Goal: Information Seeking & Learning: Learn about a topic

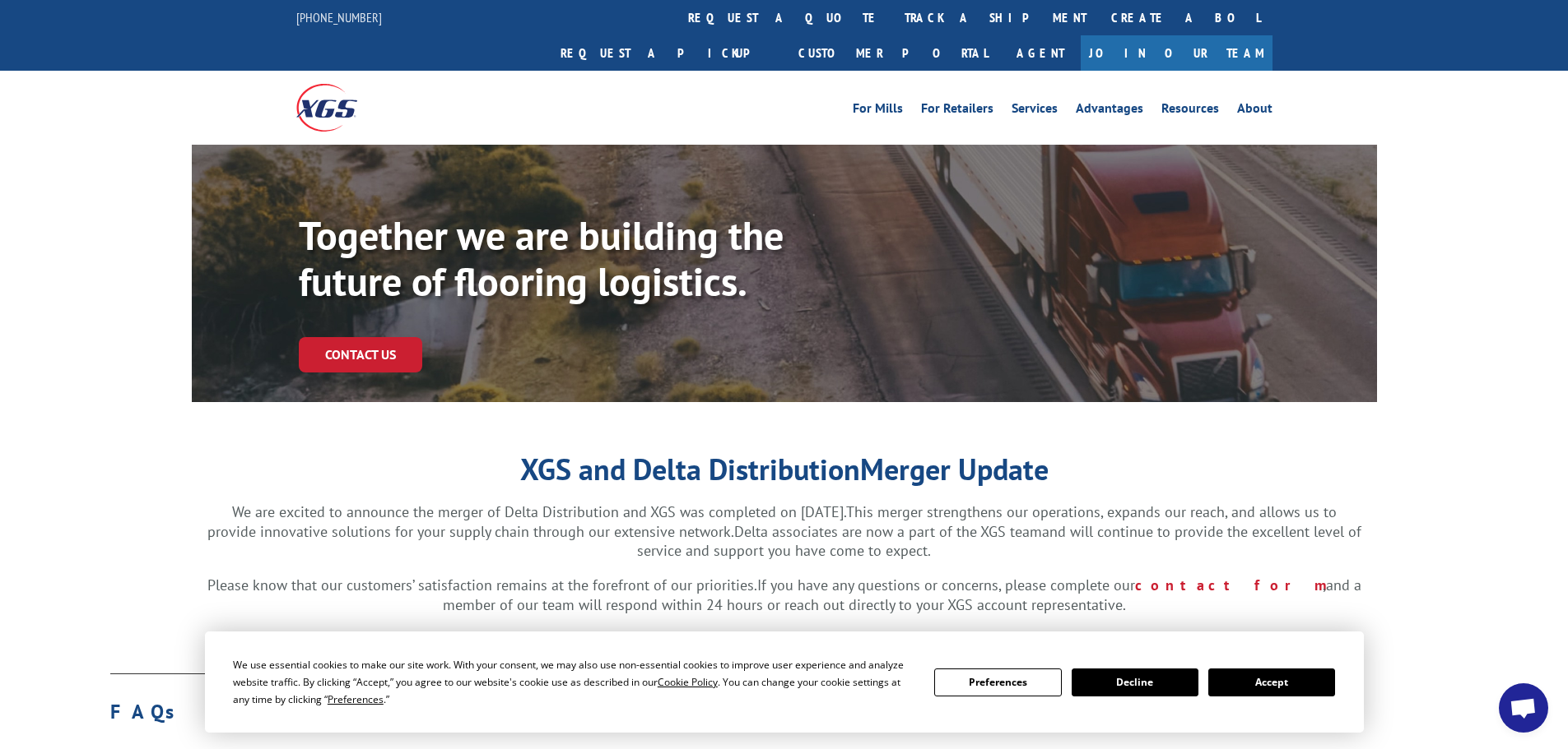
click at [1287, 689] on button "Accept" at bounding box center [1272, 682] width 127 height 28
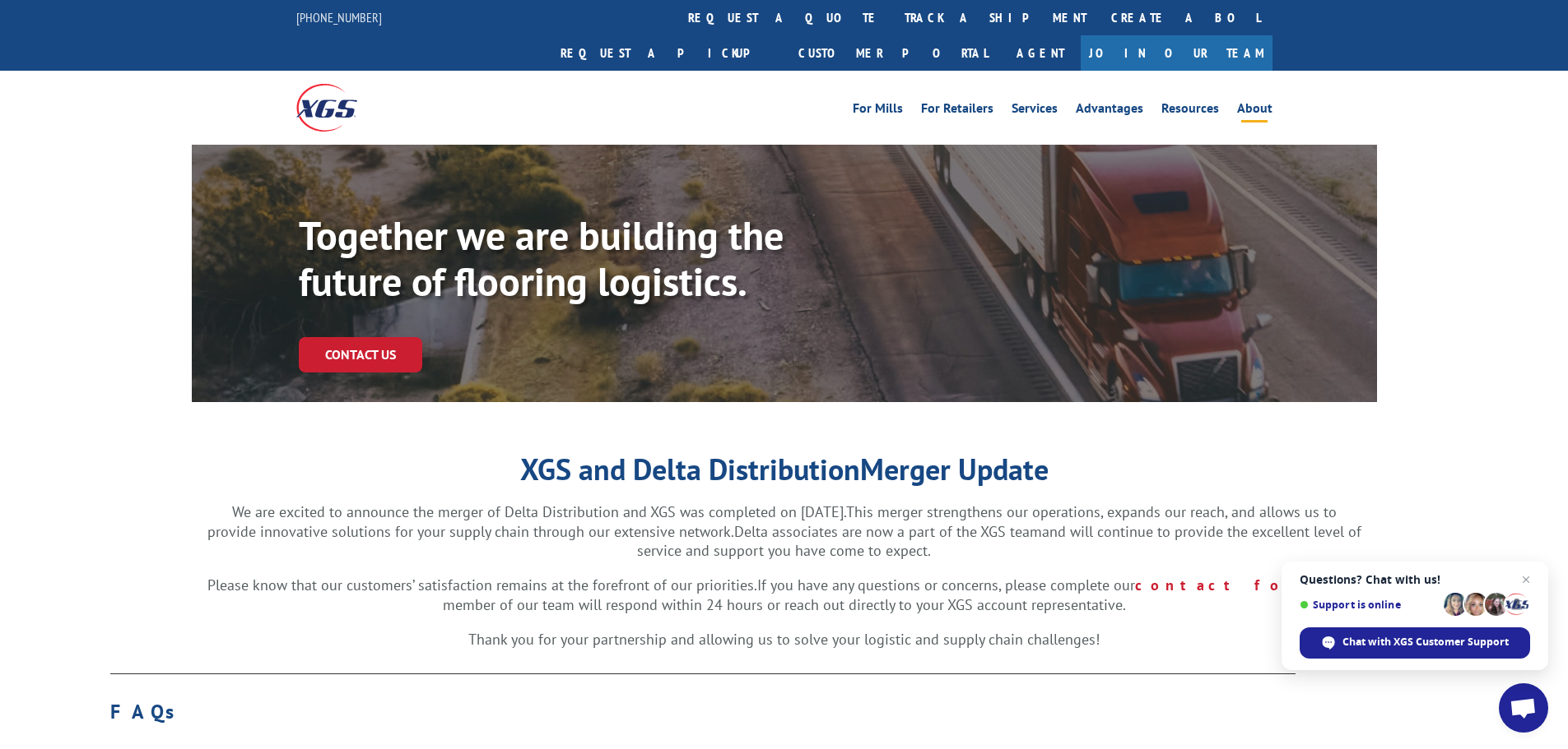
click at [1263, 102] on link "About" at bounding box center [1254, 111] width 35 height 19
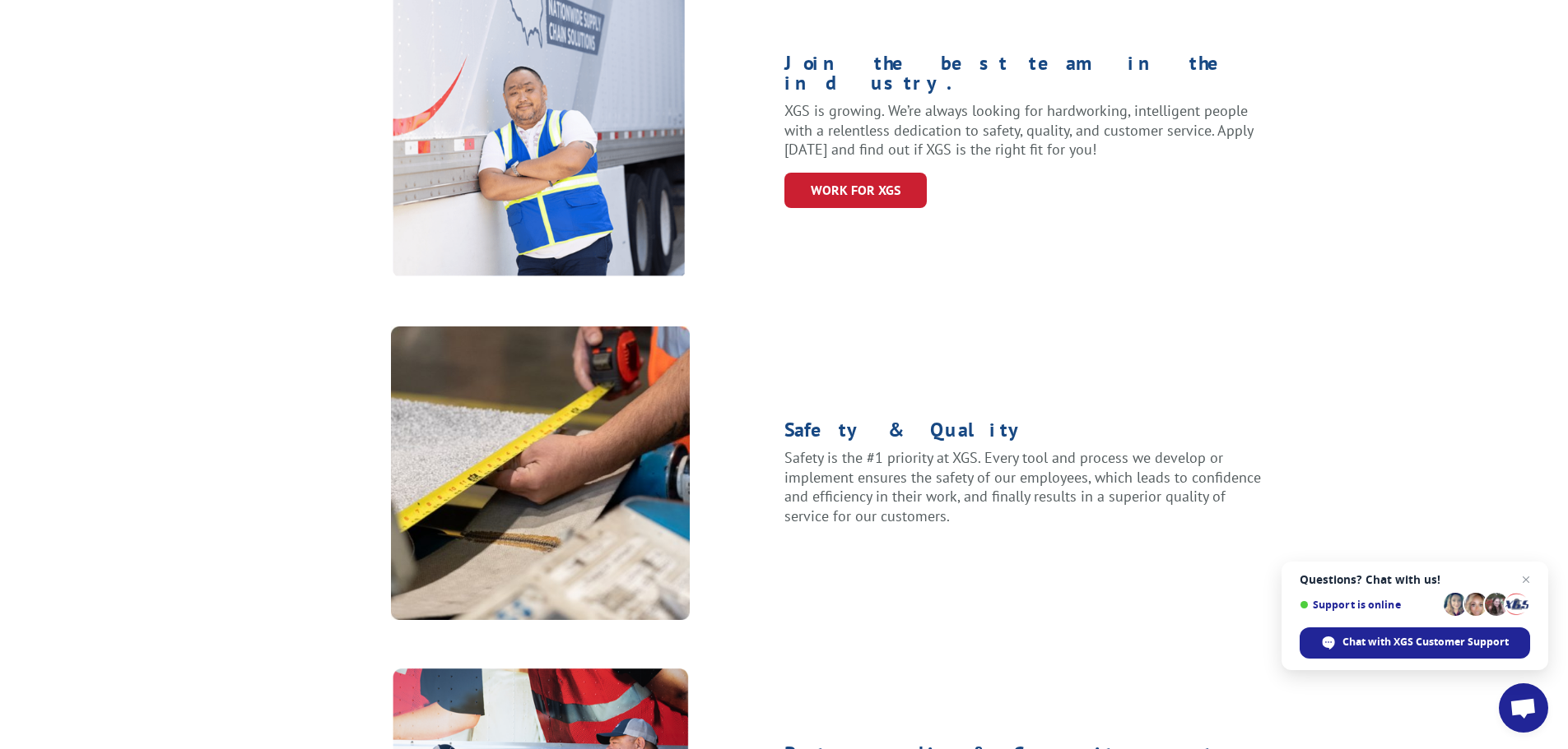
scroll to position [576, 0]
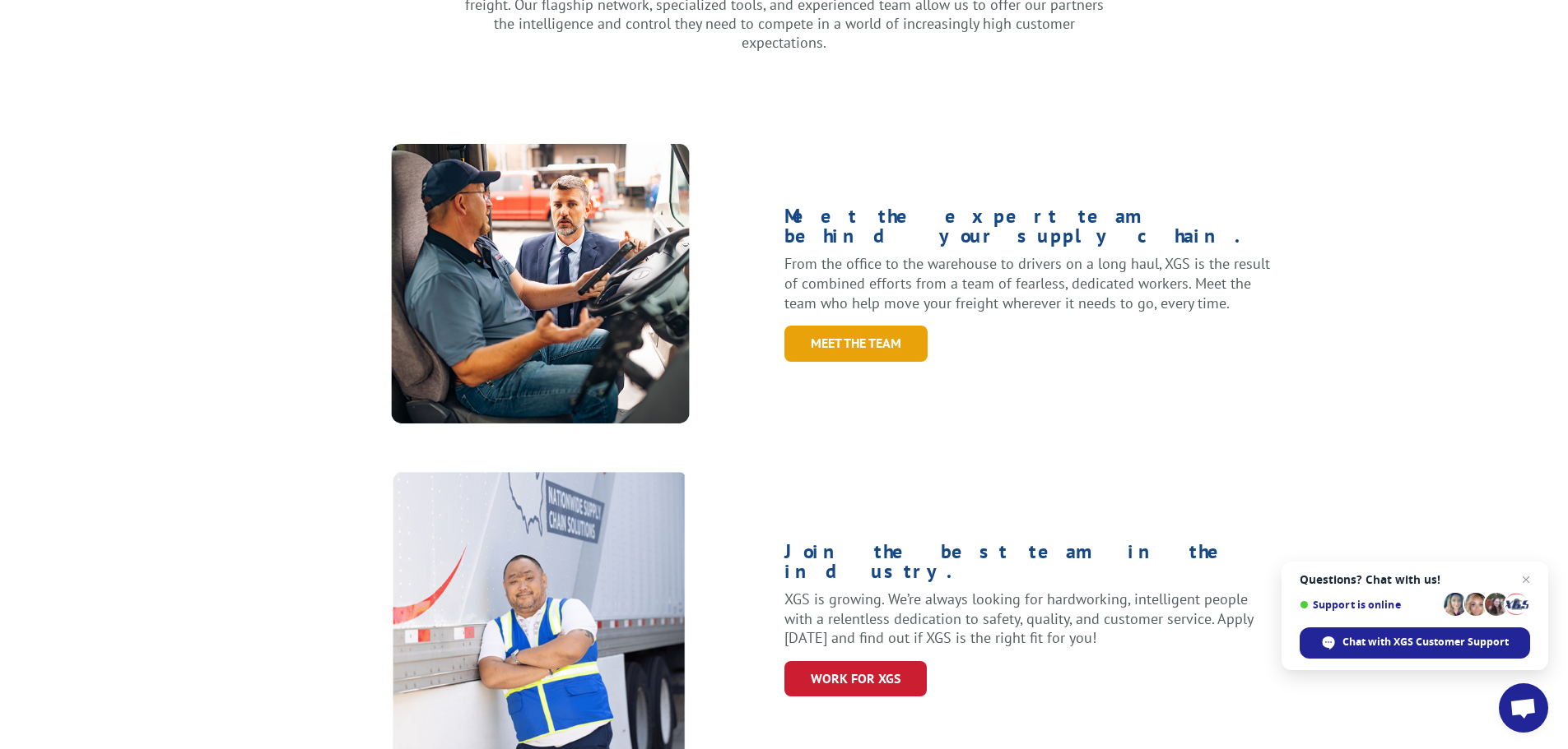
click at [879, 325] on link "Meet the Team" at bounding box center [856, 343] width 143 height 35
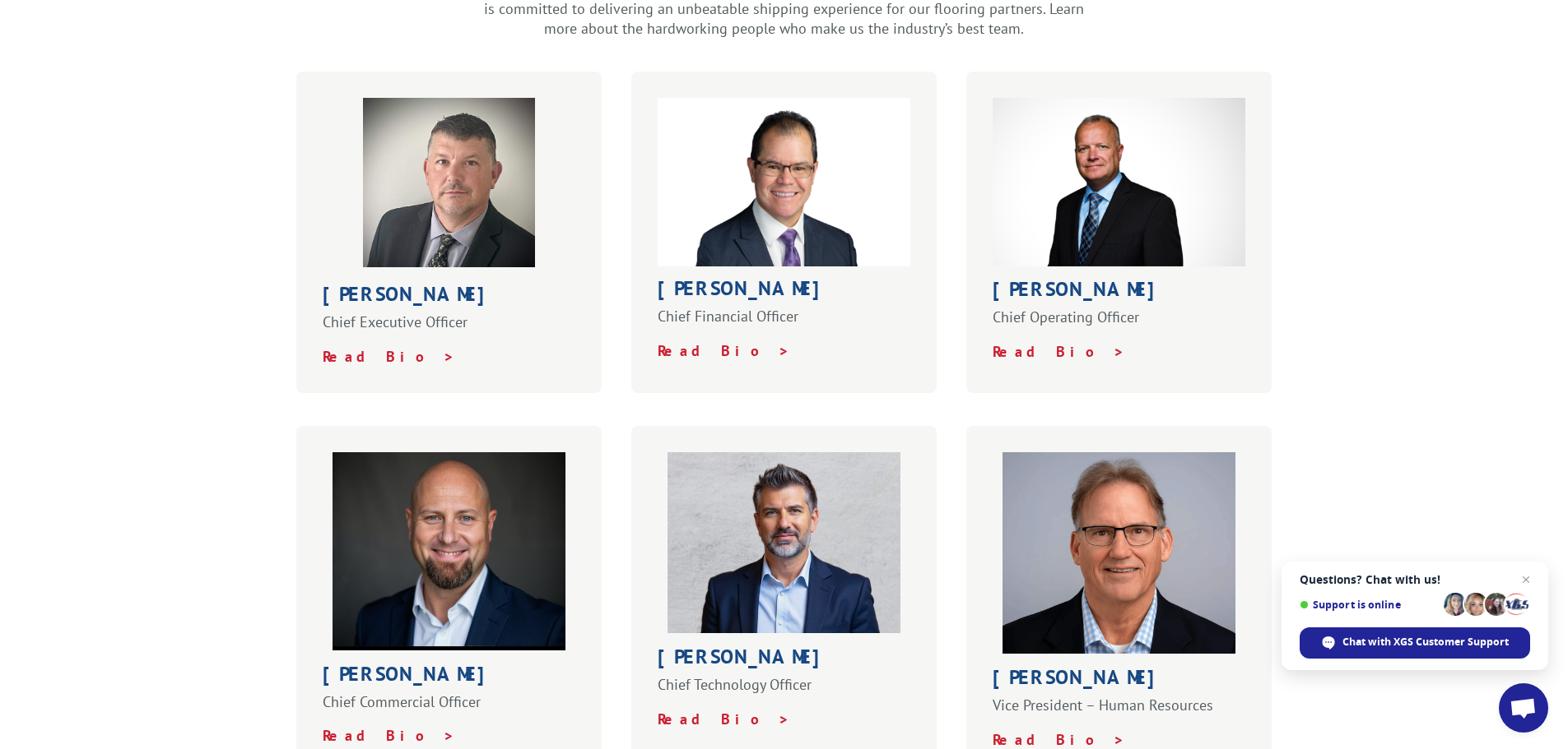
scroll to position [576, 0]
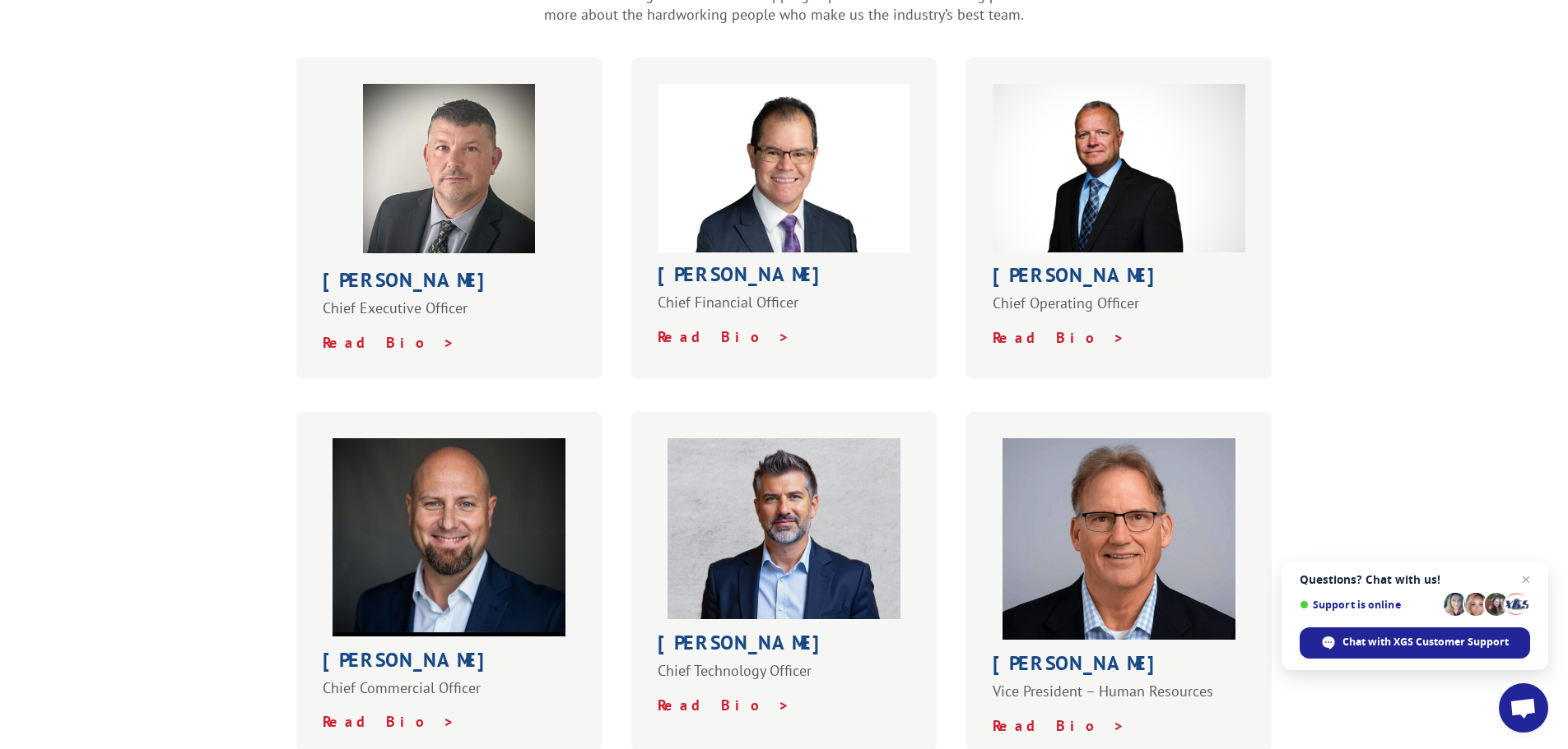
click at [666, 316] on div "[PERSON_NAME] Chief Financial Officer Read Bio >" at bounding box center [784, 218] width 306 height 321
click at [685, 327] on strong "Read Bio >" at bounding box center [724, 336] width 133 height 19
click at [357, 333] on strong "Read Bio >" at bounding box center [389, 342] width 133 height 19
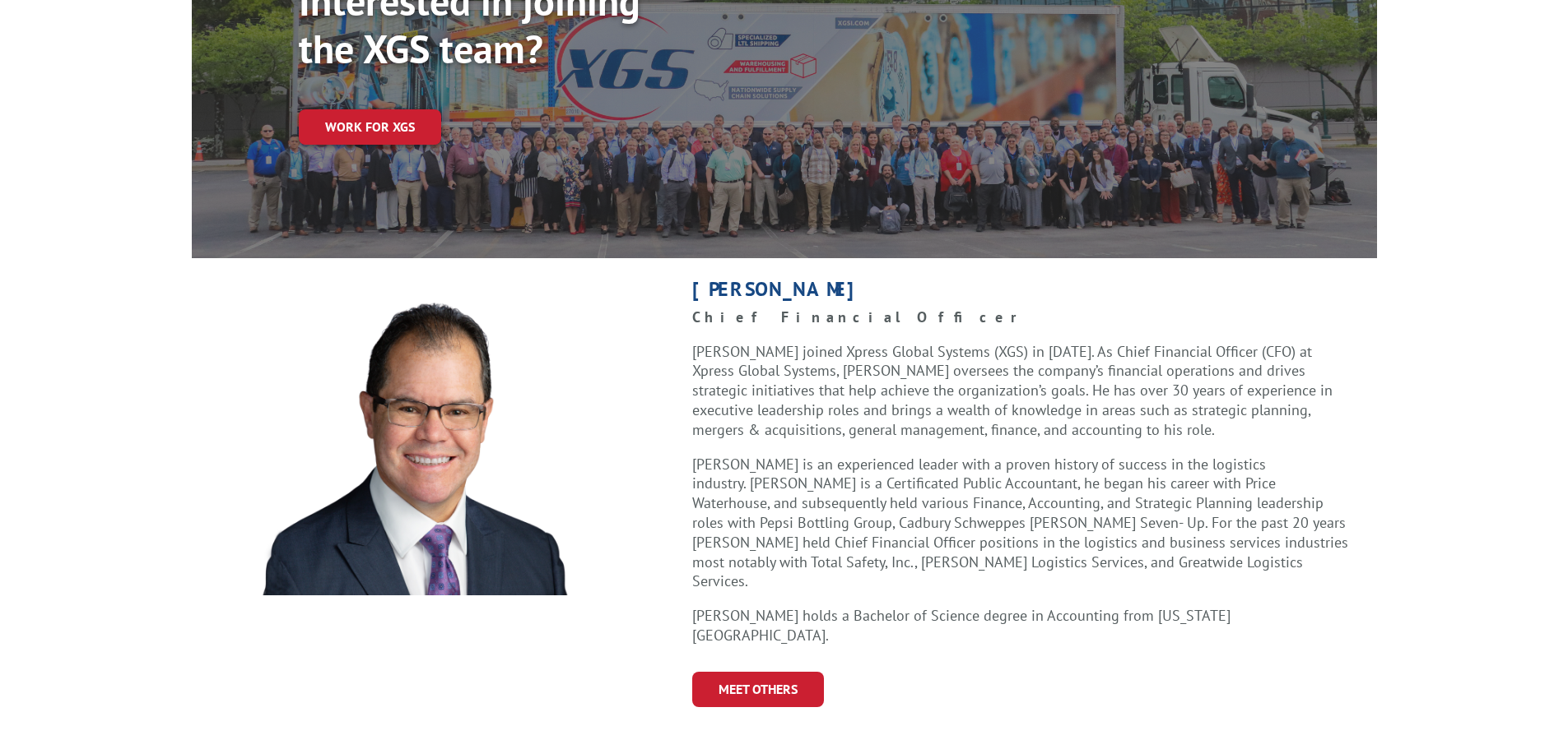
scroll to position [246, 0]
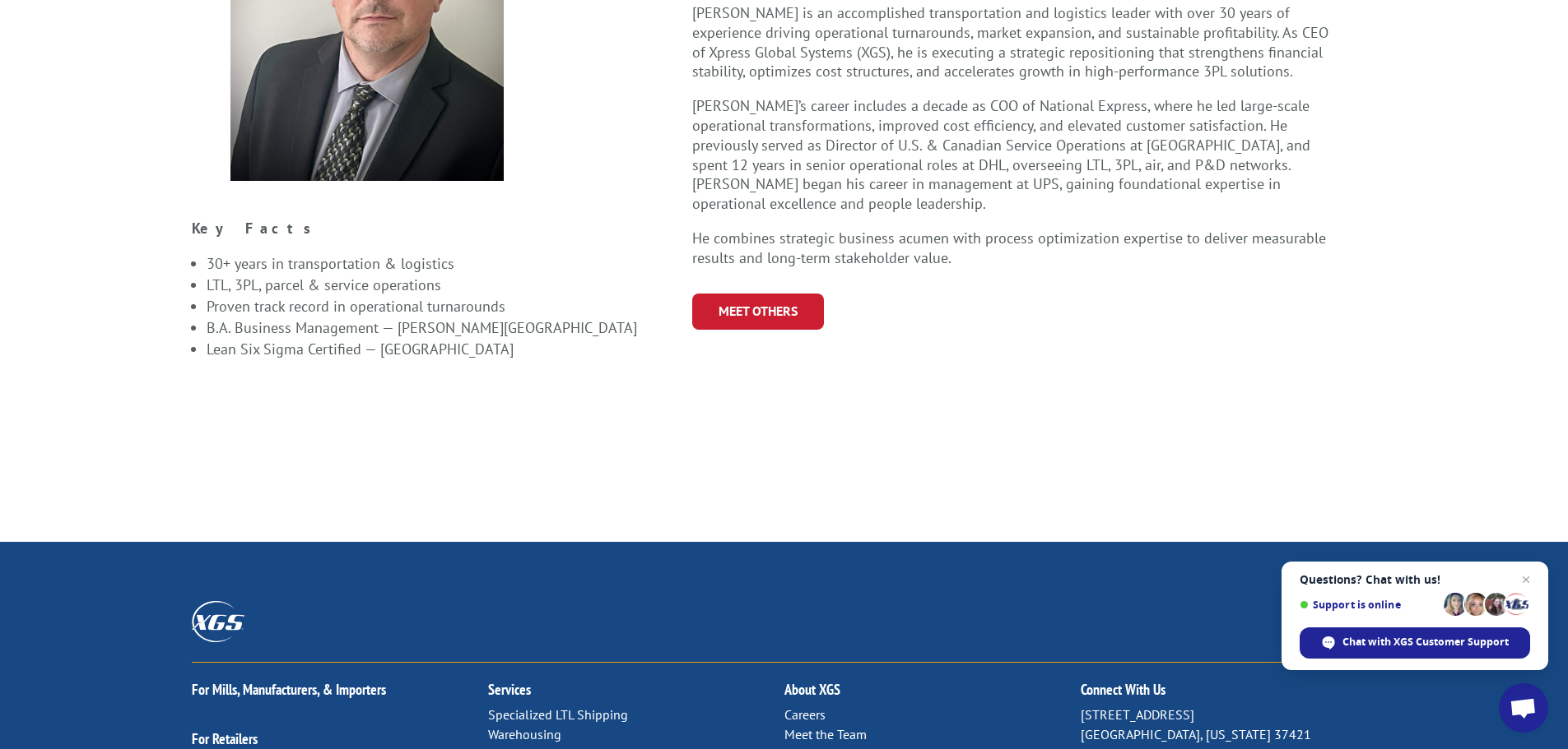
scroll to position [494, 0]
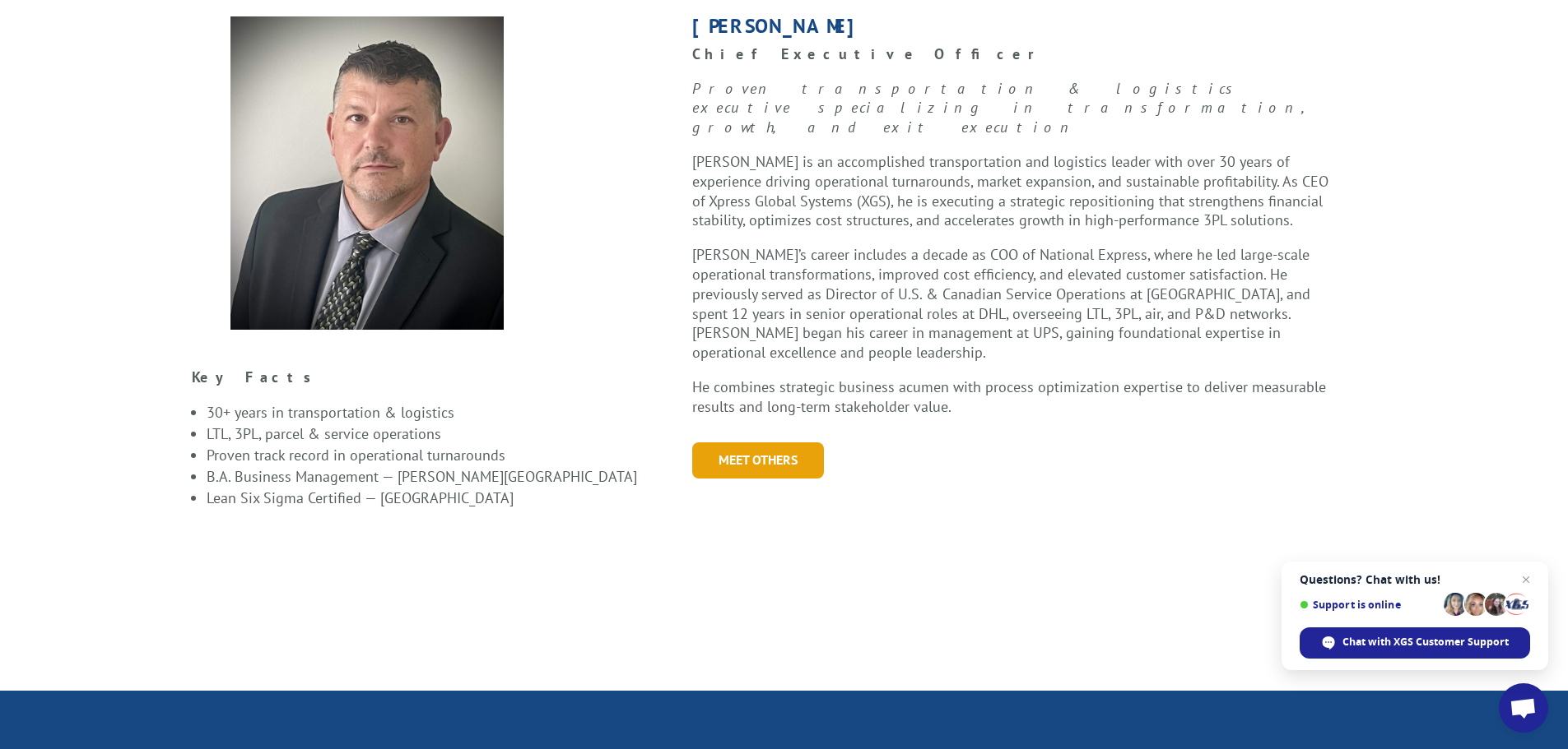
click at [765, 442] on link "Meet Others" at bounding box center [757, 460] width 132 height 35
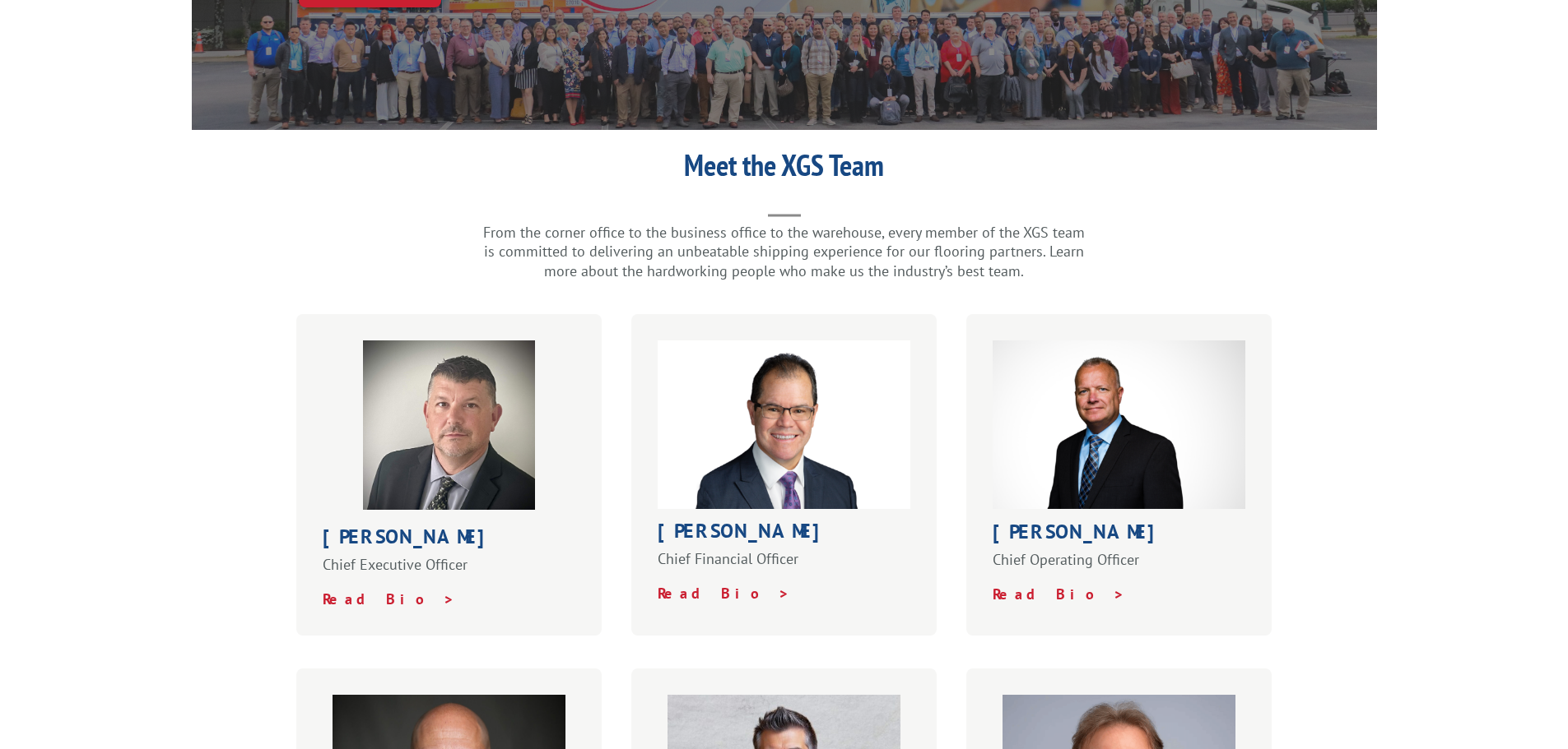
scroll to position [329, 0]
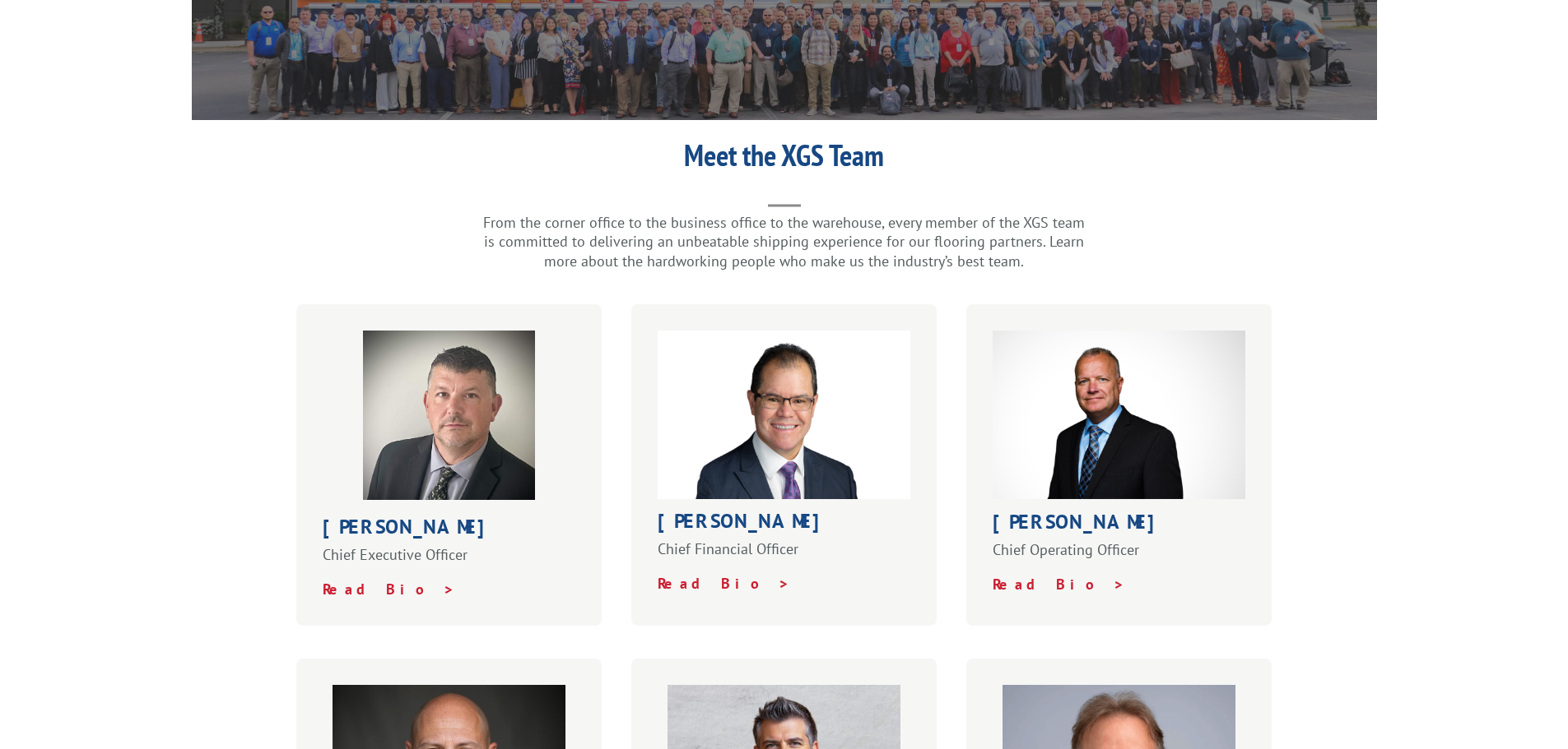
click at [1029, 559] on div "Greg Laminack Chief Operating Officer Read Bio >" at bounding box center [1119, 465] width 306 height 321
click at [1029, 575] on strong "Read Bio >" at bounding box center [1058, 583] width 133 height 19
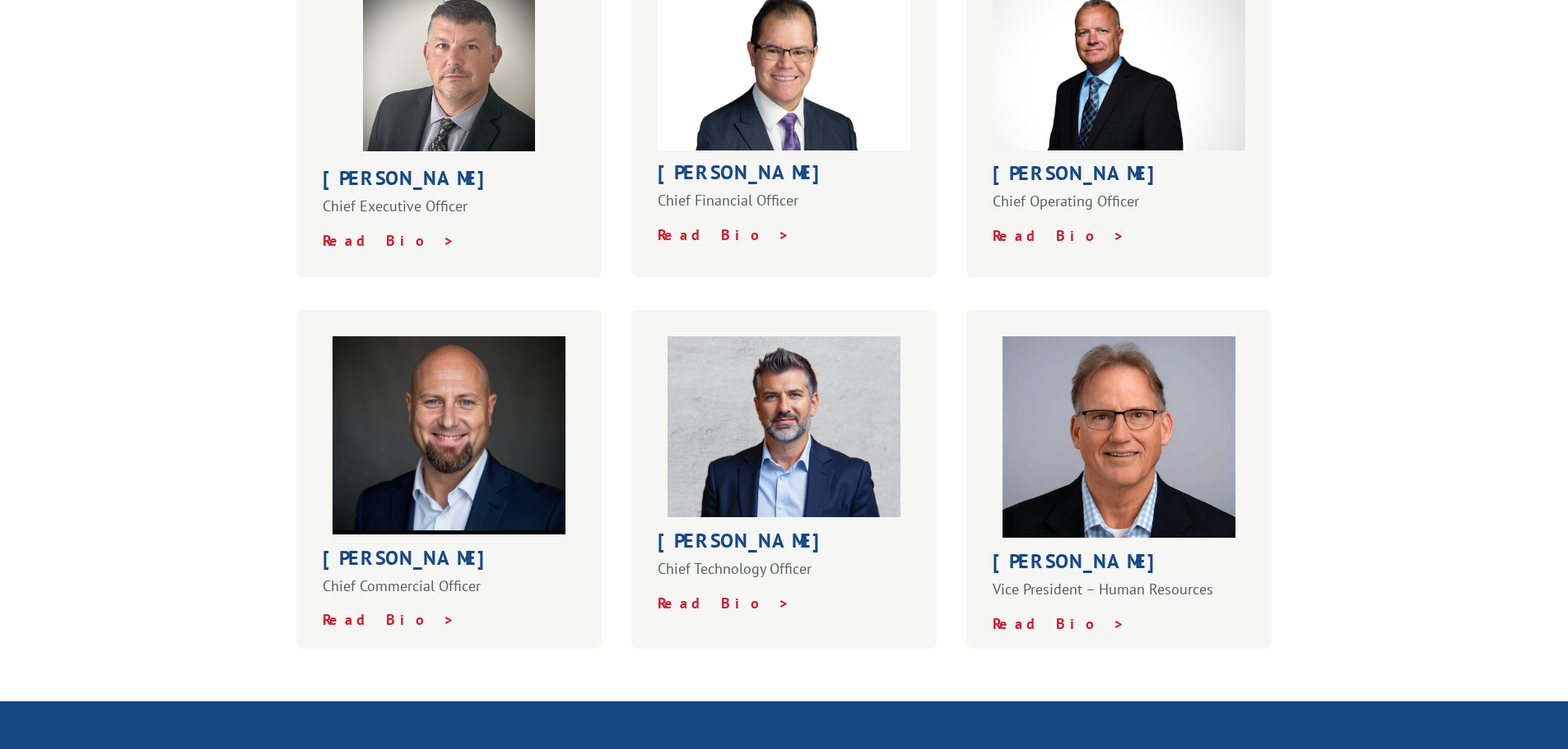
scroll to position [822, 0]
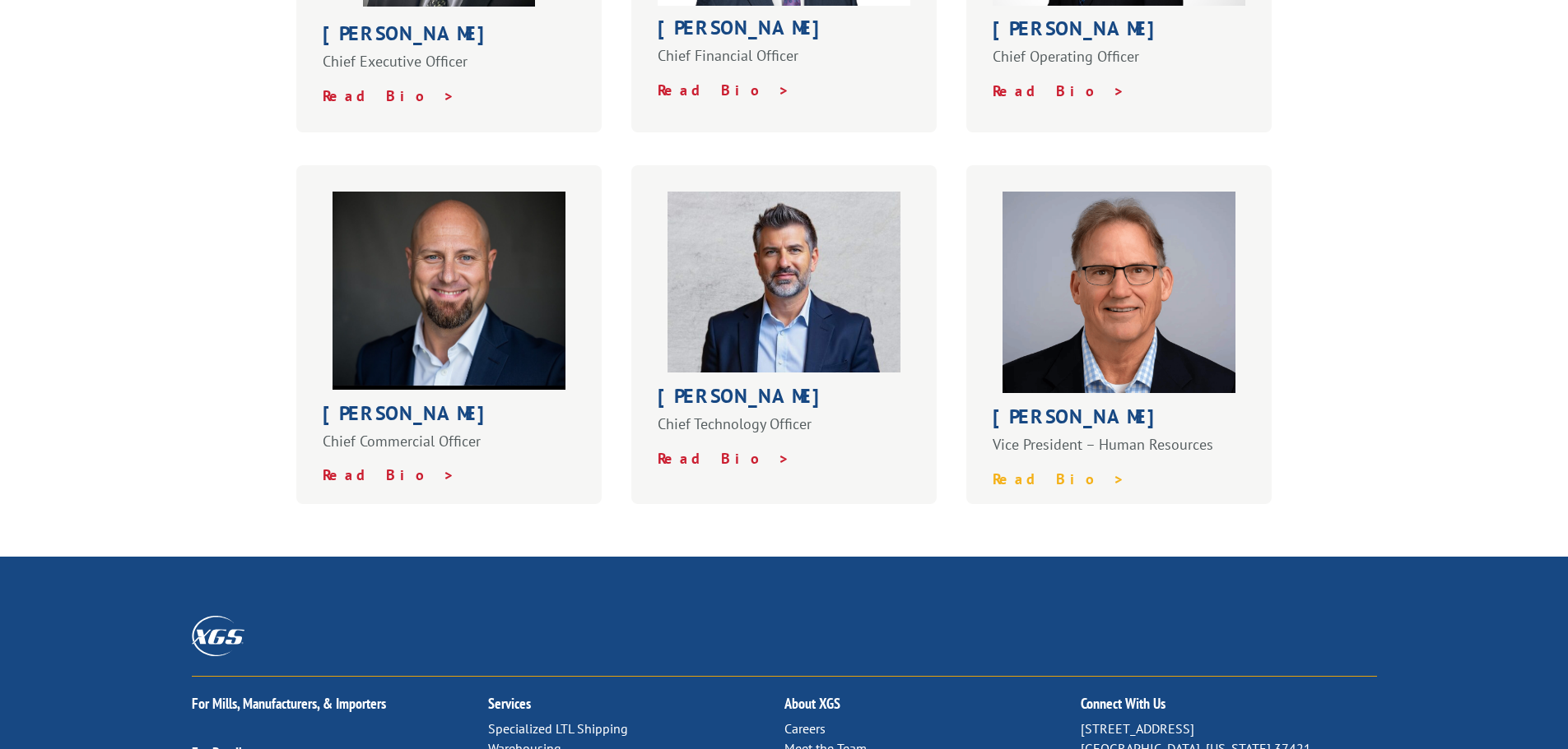
click at [1021, 469] on strong "Read Bio >" at bounding box center [1058, 478] width 133 height 19
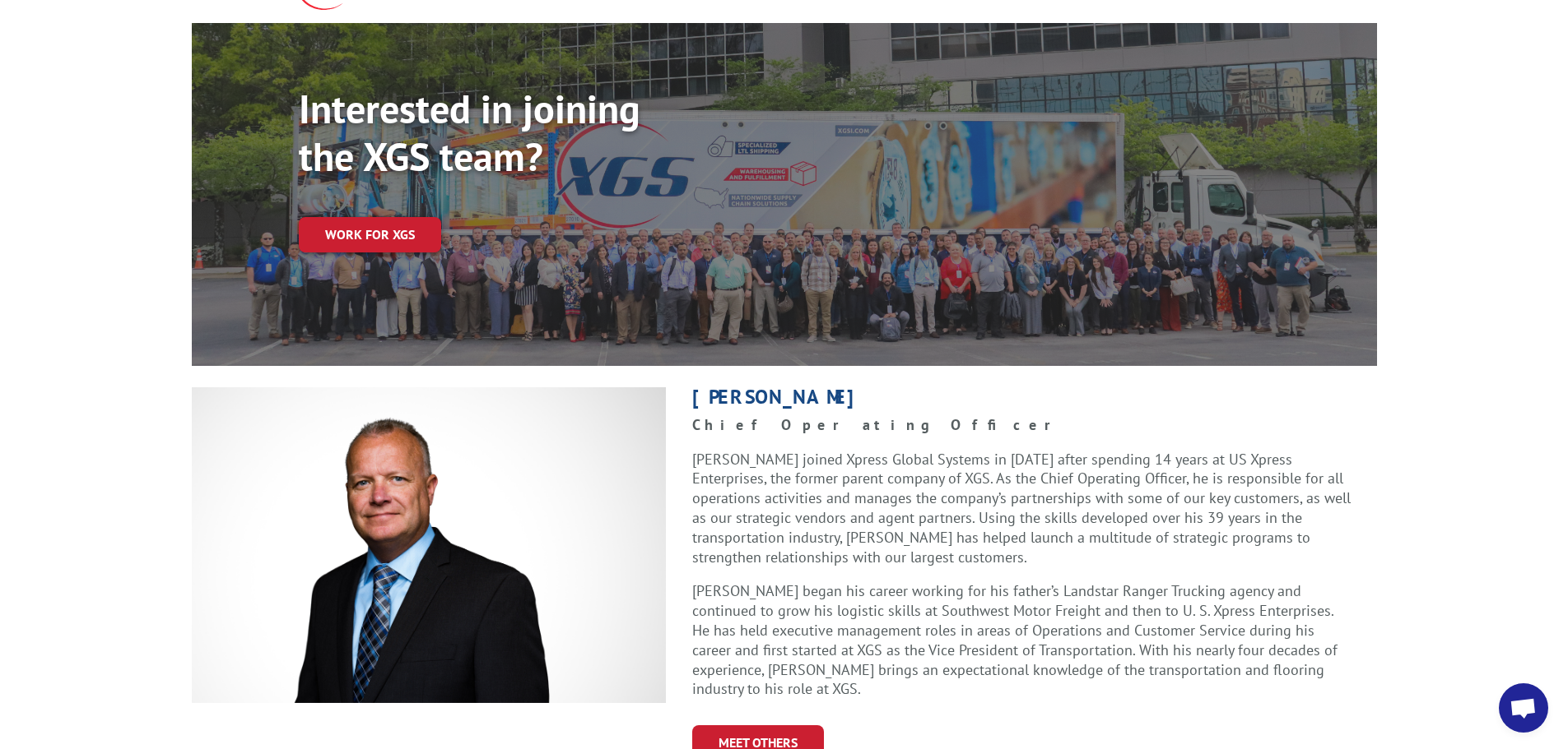
scroll to position [246, 0]
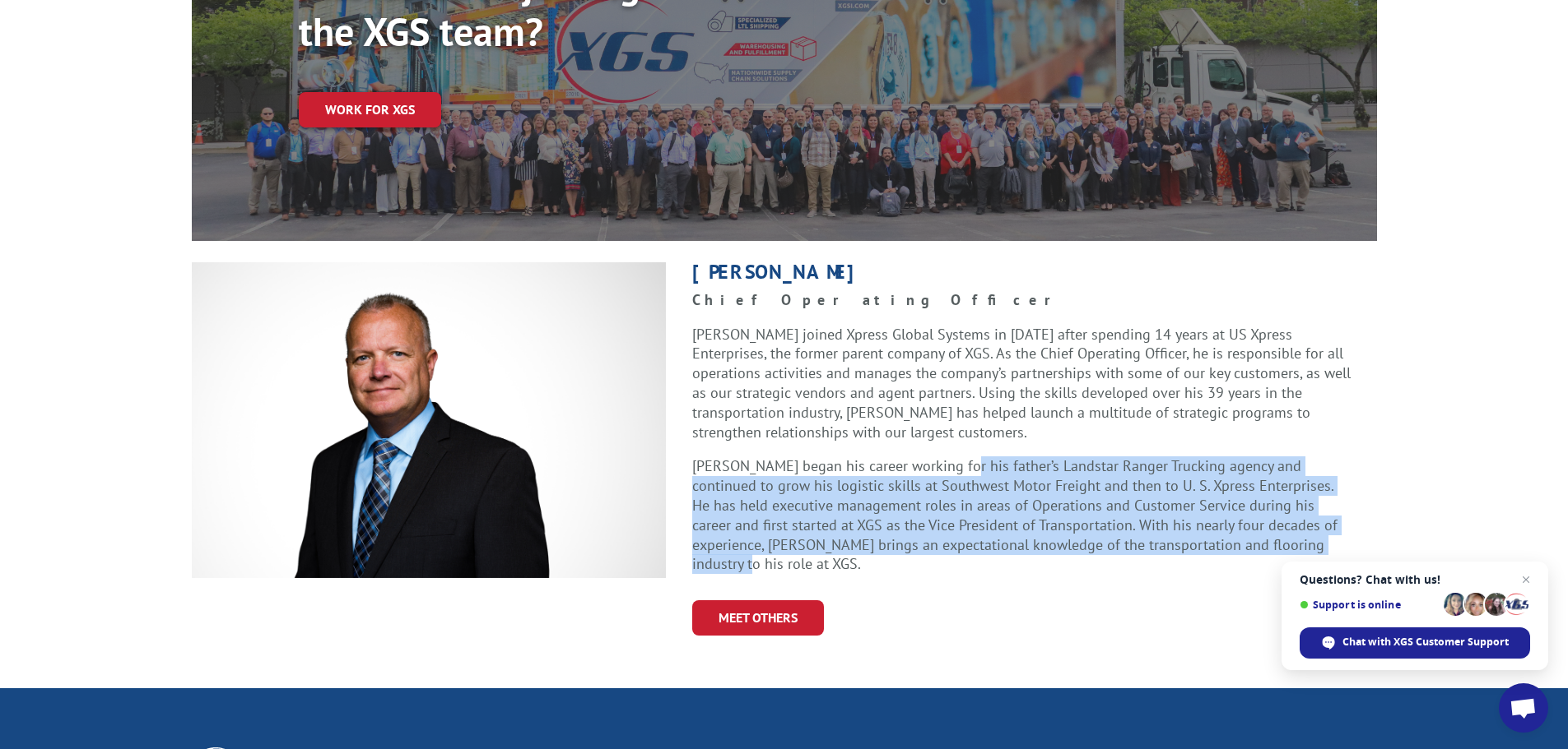
drag, startPoint x: 948, startPoint y: 426, endPoint x: 1269, endPoint y: 517, distance: 333.6
click at [1269, 517] on p "[PERSON_NAME] began his career working for his father’s Landstar Ranger Truckin…" at bounding box center [1020, 515] width 658 height 118
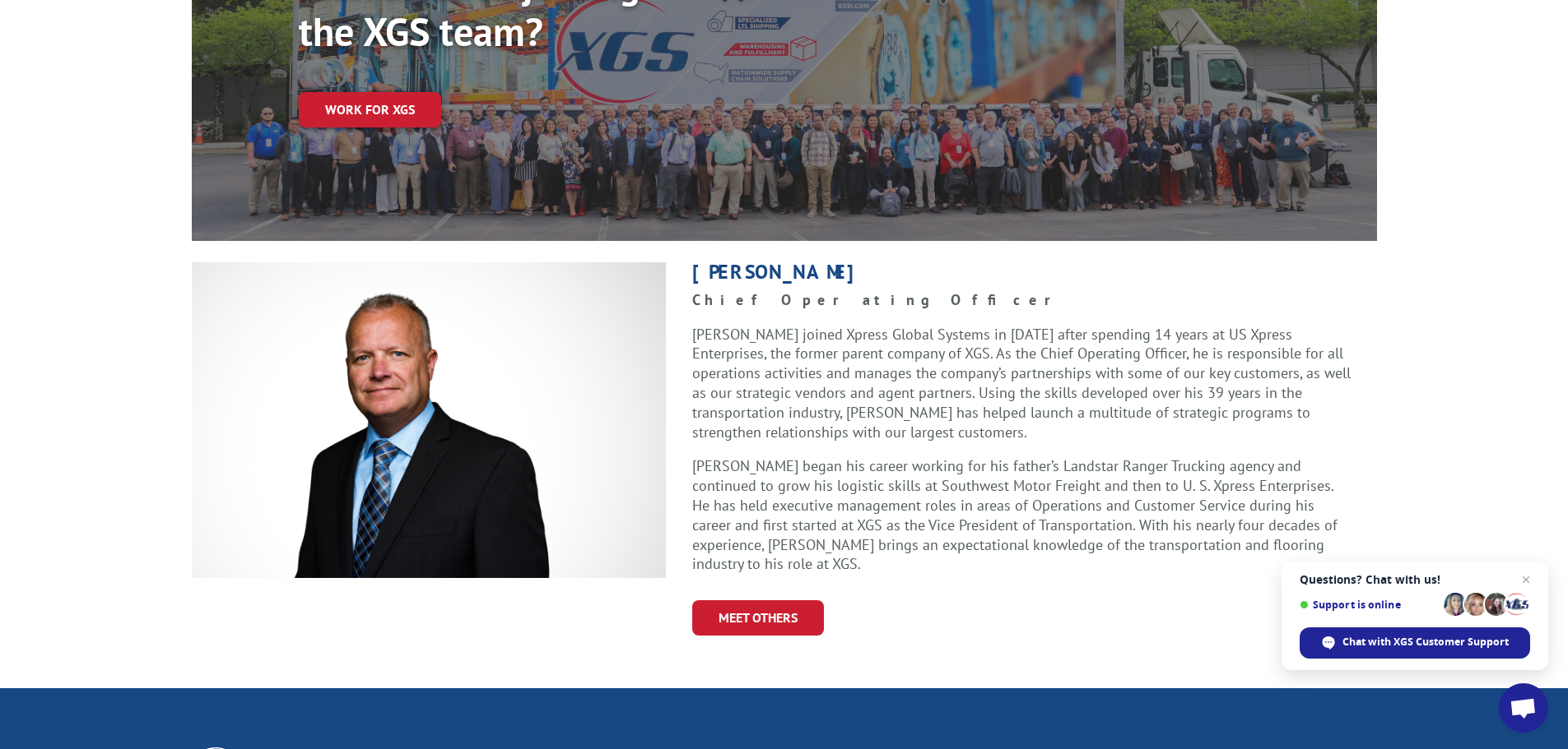
click at [1050, 354] on p "Greg Laminack joined Xpress Global Systems in May of 2005 after spending 14 yea…" at bounding box center [1020, 392] width 658 height 132
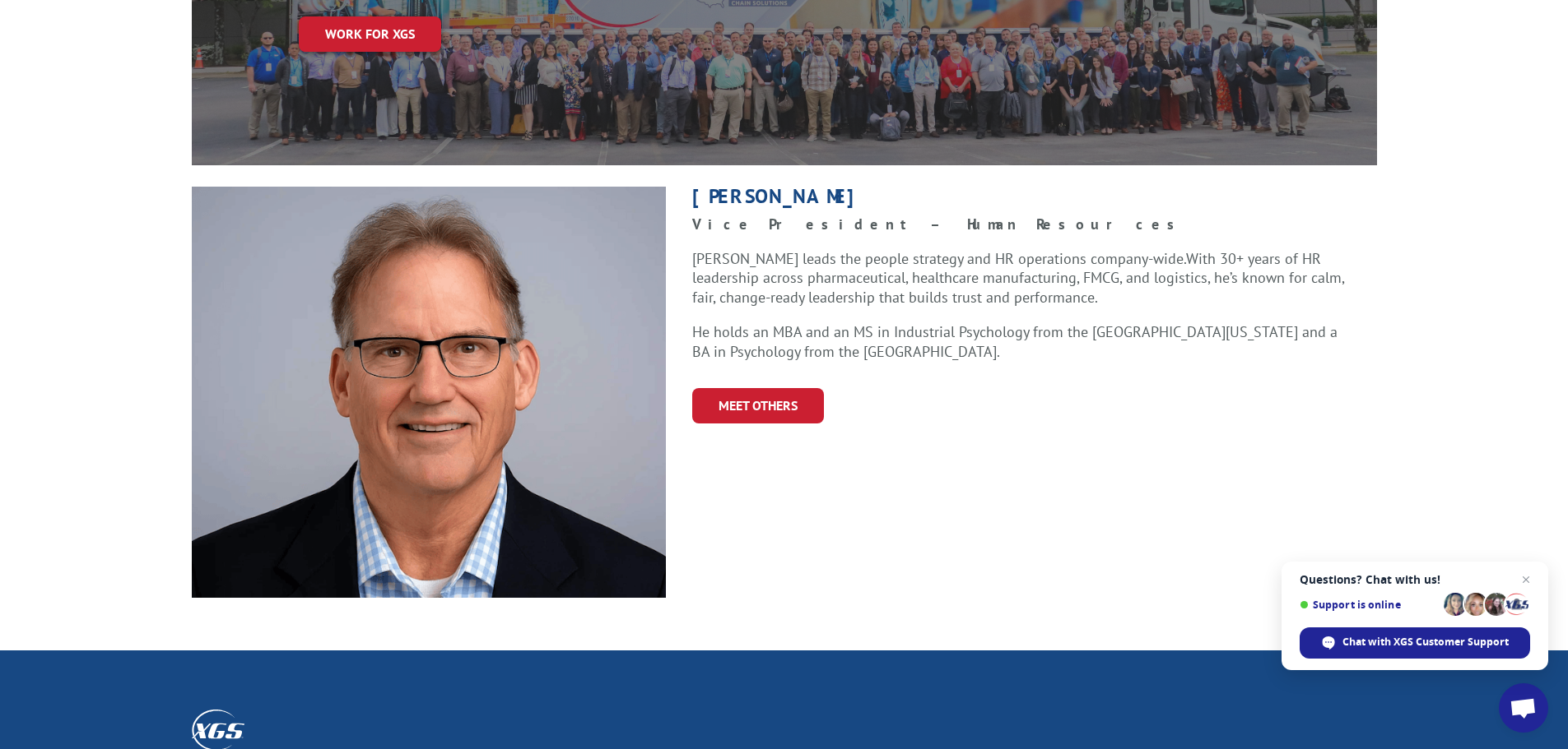
scroll to position [329, 0]
